Goal: Information Seeking & Learning: Learn about a topic

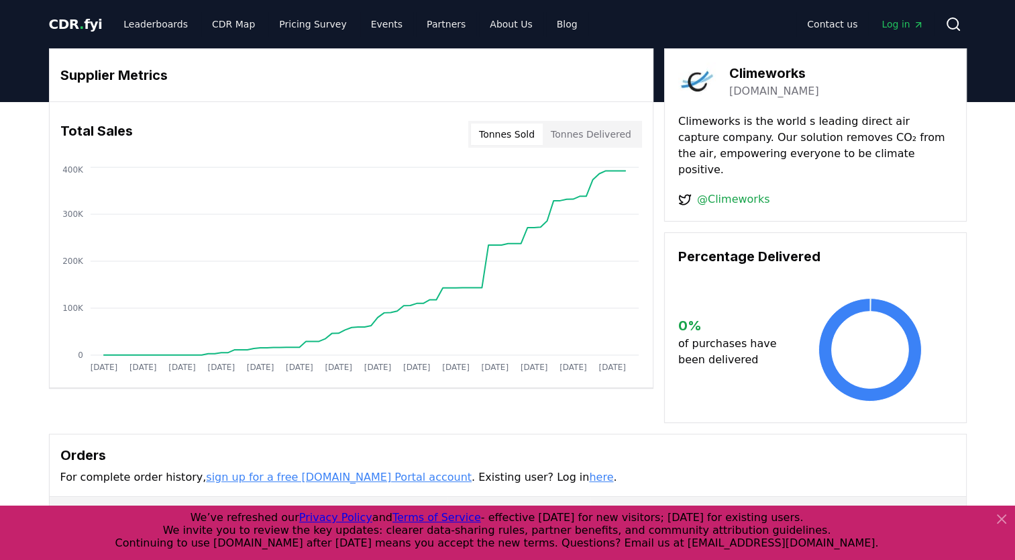
click at [505, 131] on button "Tonnes Sold" at bounding box center [507, 133] width 72 height 21
click at [583, 145] on div "Tonnes Sold Tonnes Delivered" at bounding box center [555, 134] width 174 height 27
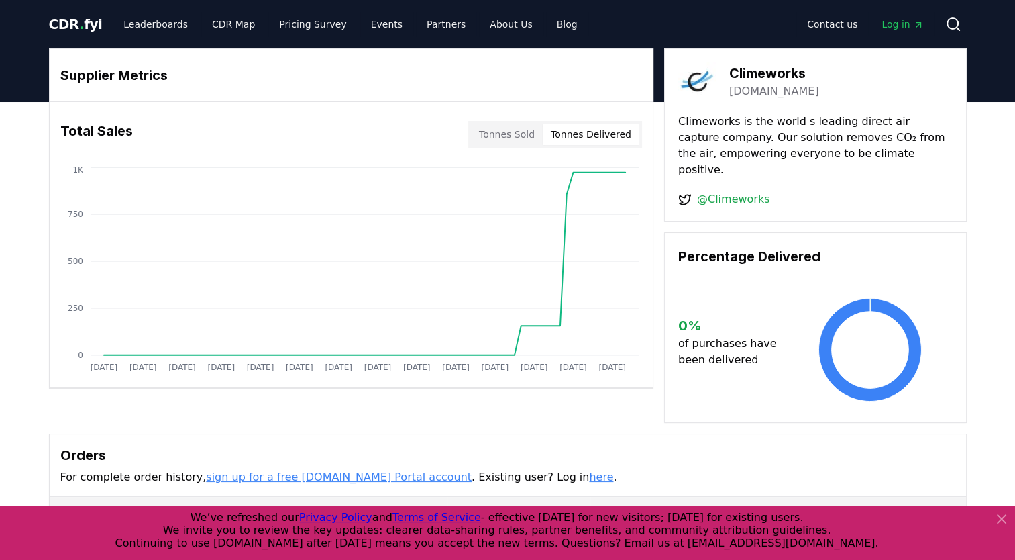
click at [604, 132] on button "Tonnes Delivered" at bounding box center [591, 133] width 97 height 21
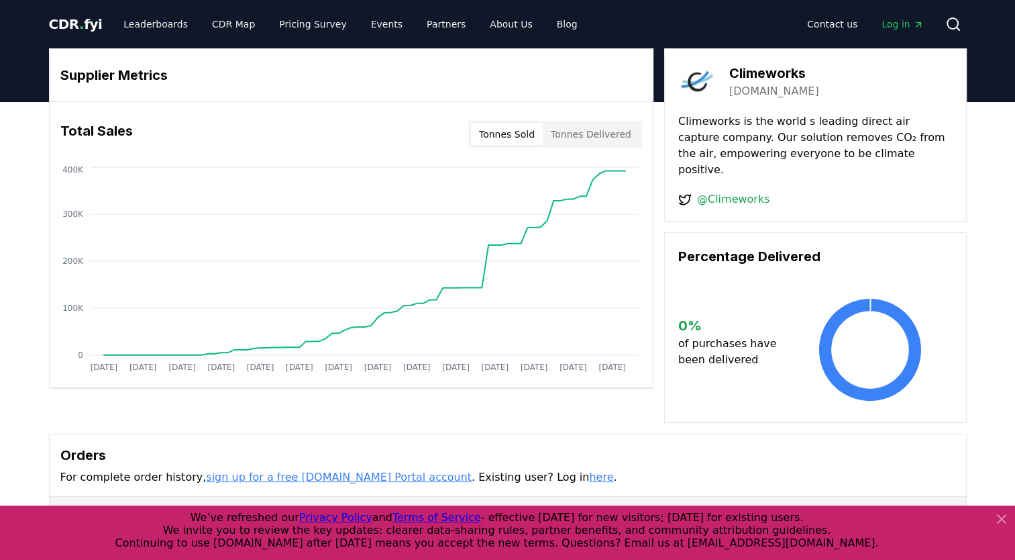
click at [517, 140] on button "Tonnes Sold" at bounding box center [507, 133] width 72 height 21
click at [579, 138] on button "Tonnes Delivered" at bounding box center [591, 133] width 97 height 21
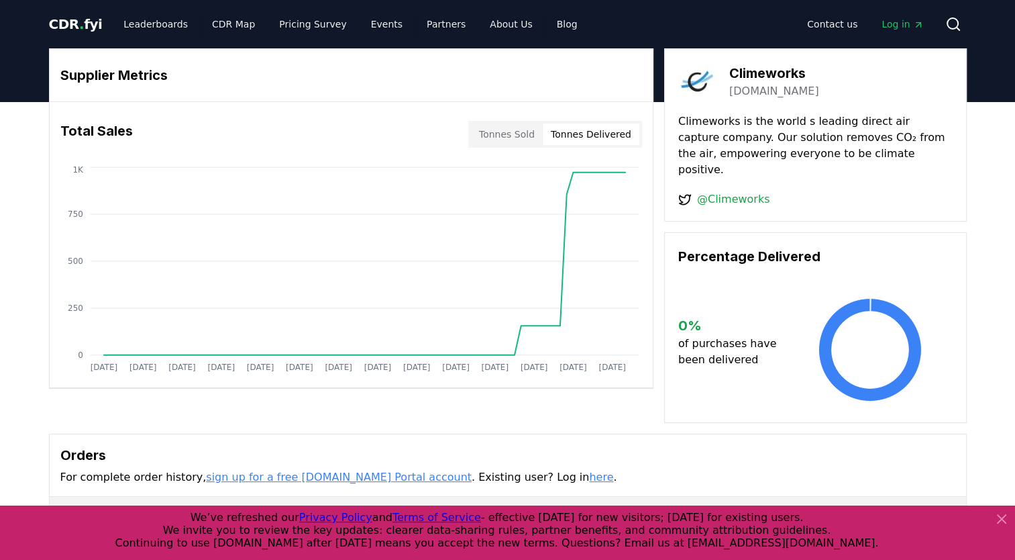
click at [521, 130] on button "Tonnes Sold" at bounding box center [507, 133] width 72 height 21
